Goal: Information Seeking & Learning: Learn about a topic

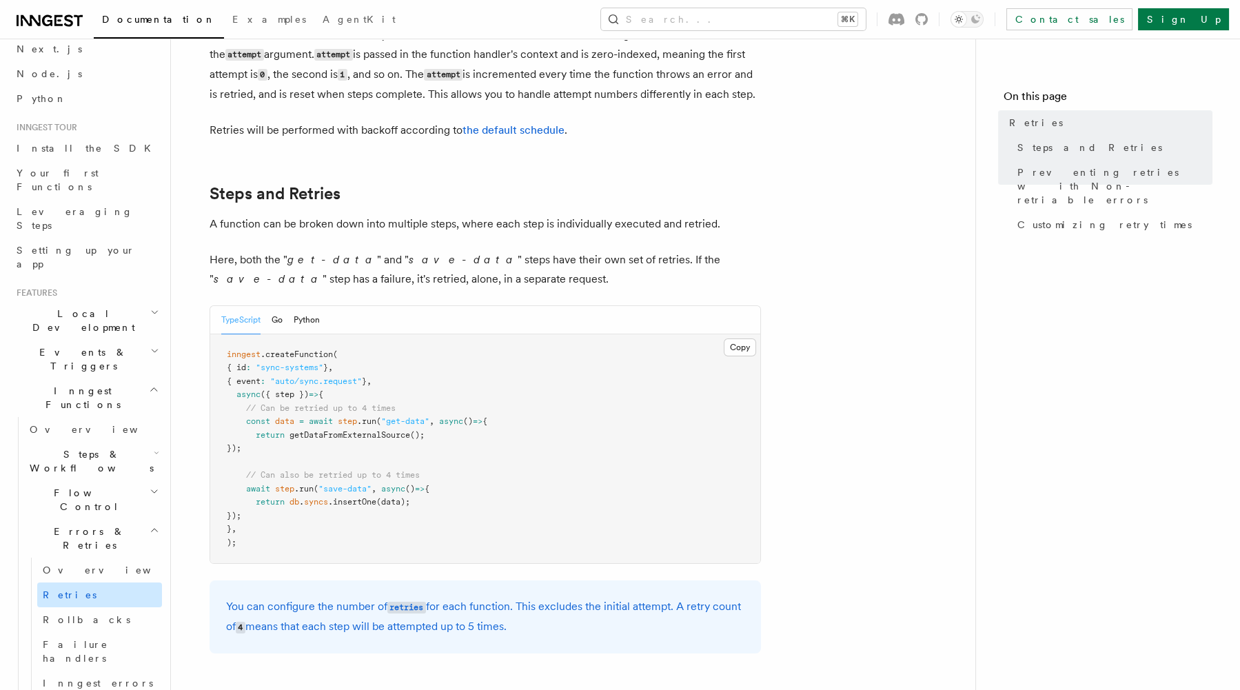
scroll to position [72, 0]
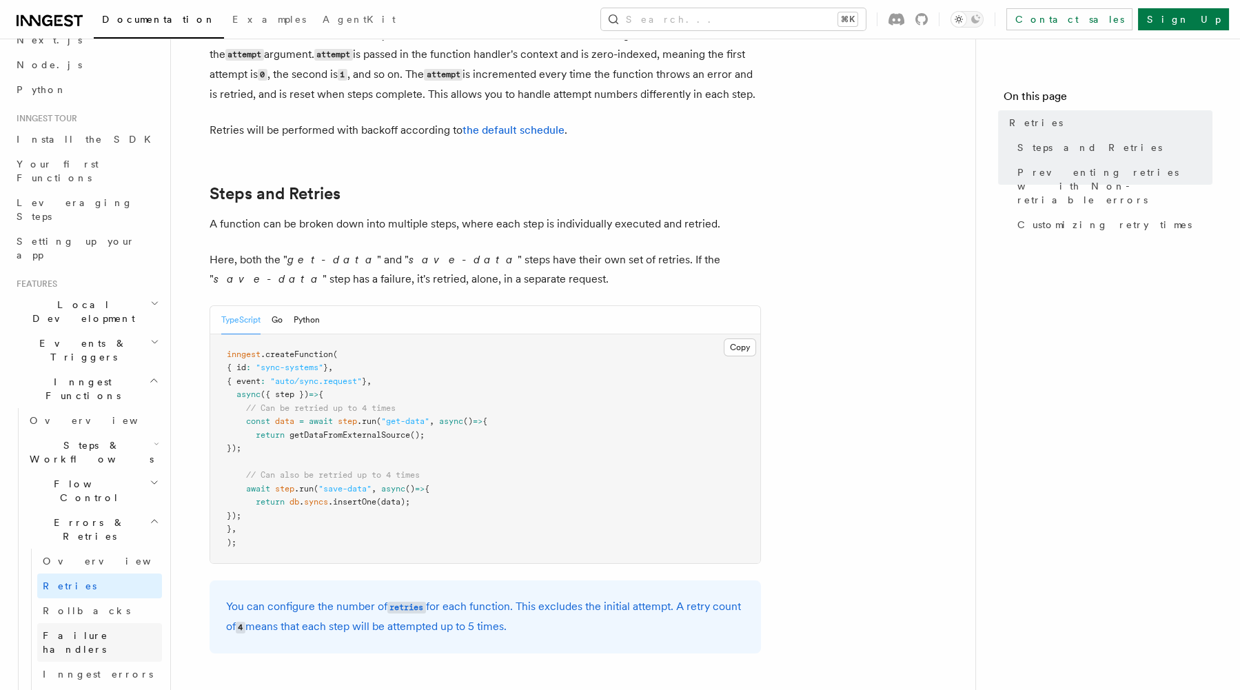
click at [95, 630] on span "Failure handlers" at bounding box center [75, 642] width 65 height 25
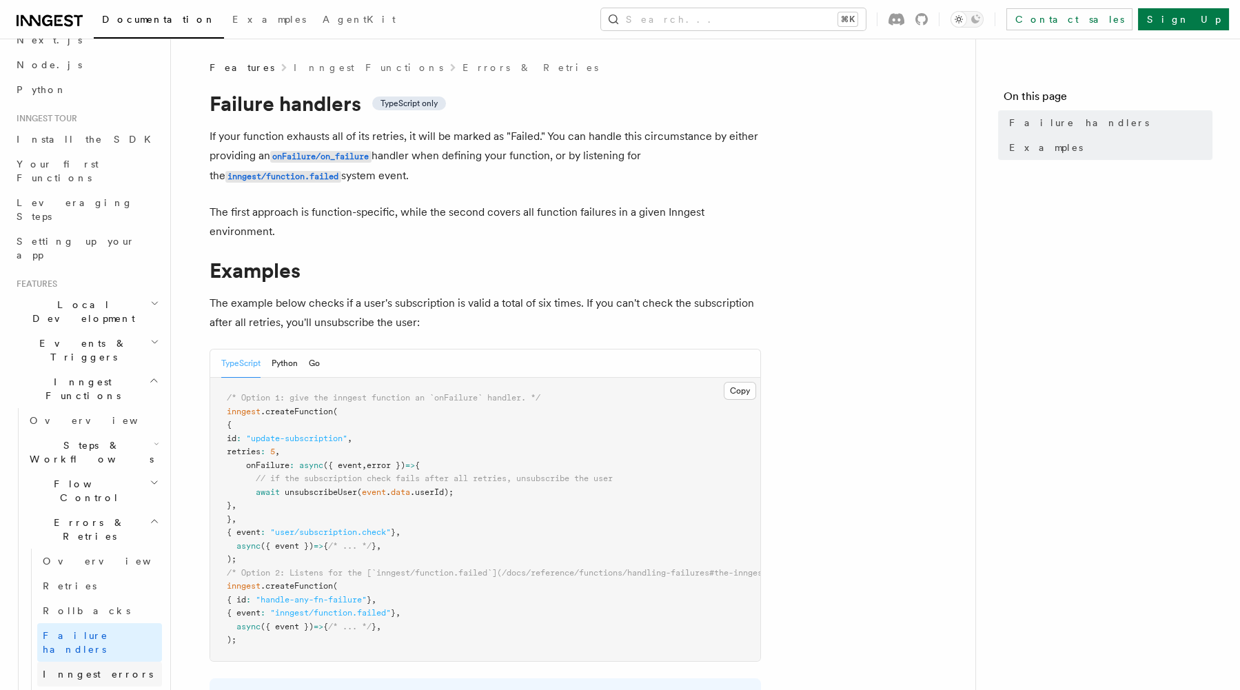
click at [92, 669] on span "Inngest errors" at bounding box center [98, 674] width 110 height 11
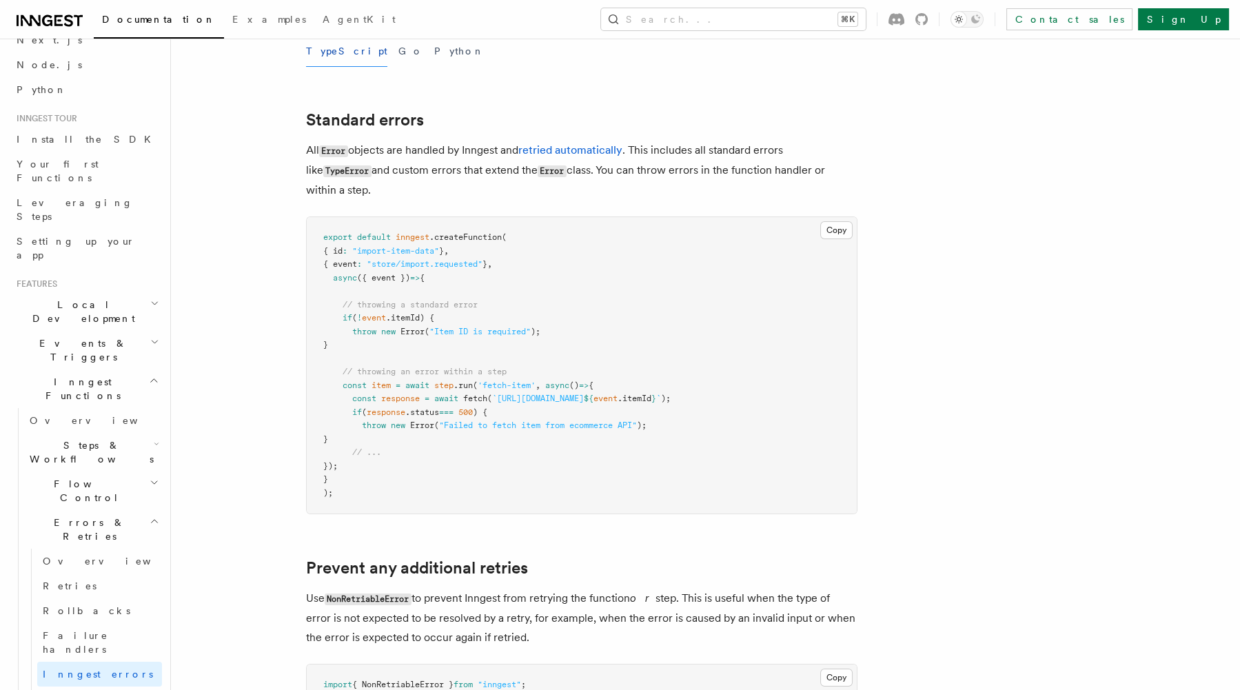
scroll to position [143, 0]
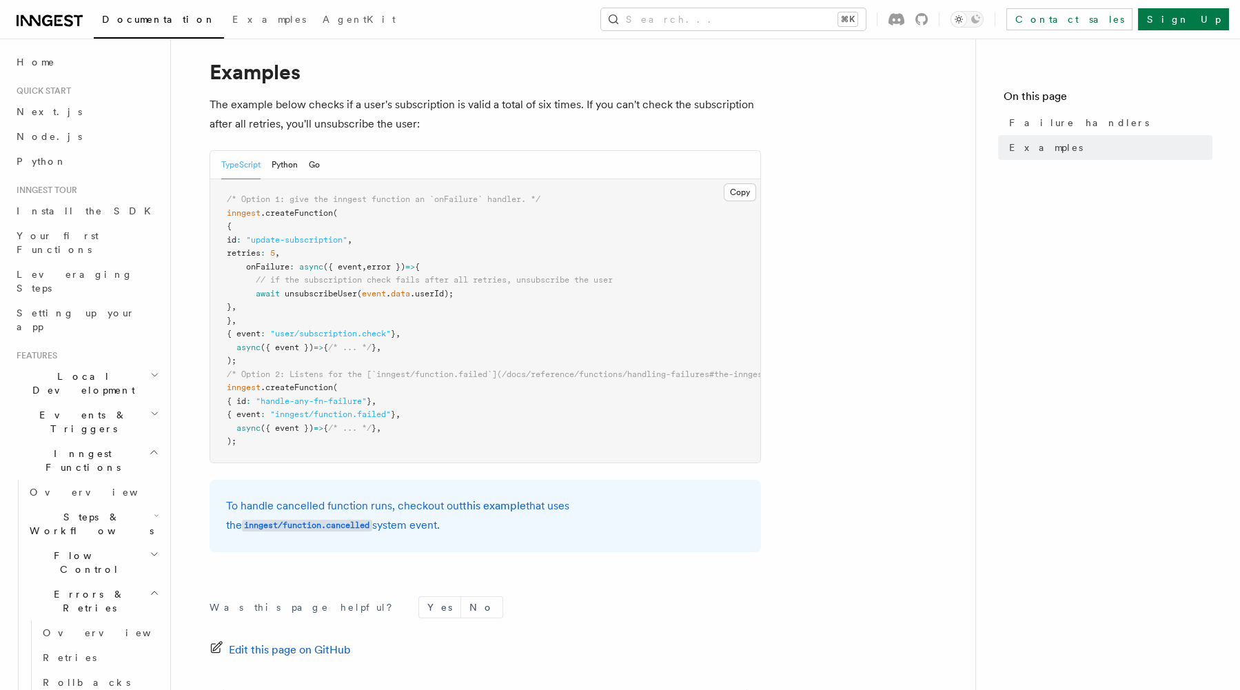
scroll to position [339, 0]
